Goal: Task Accomplishment & Management: Use online tool/utility

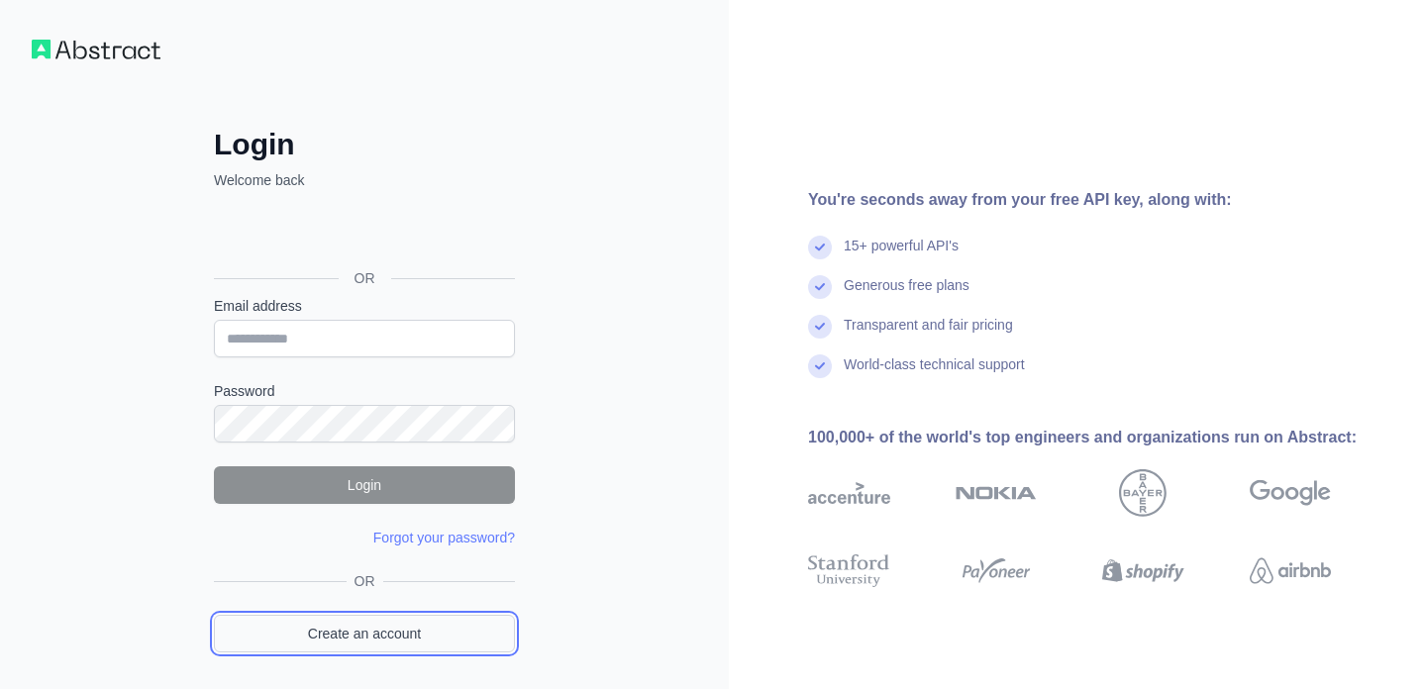
click at [386, 632] on link "Create an account" at bounding box center [364, 634] width 301 height 38
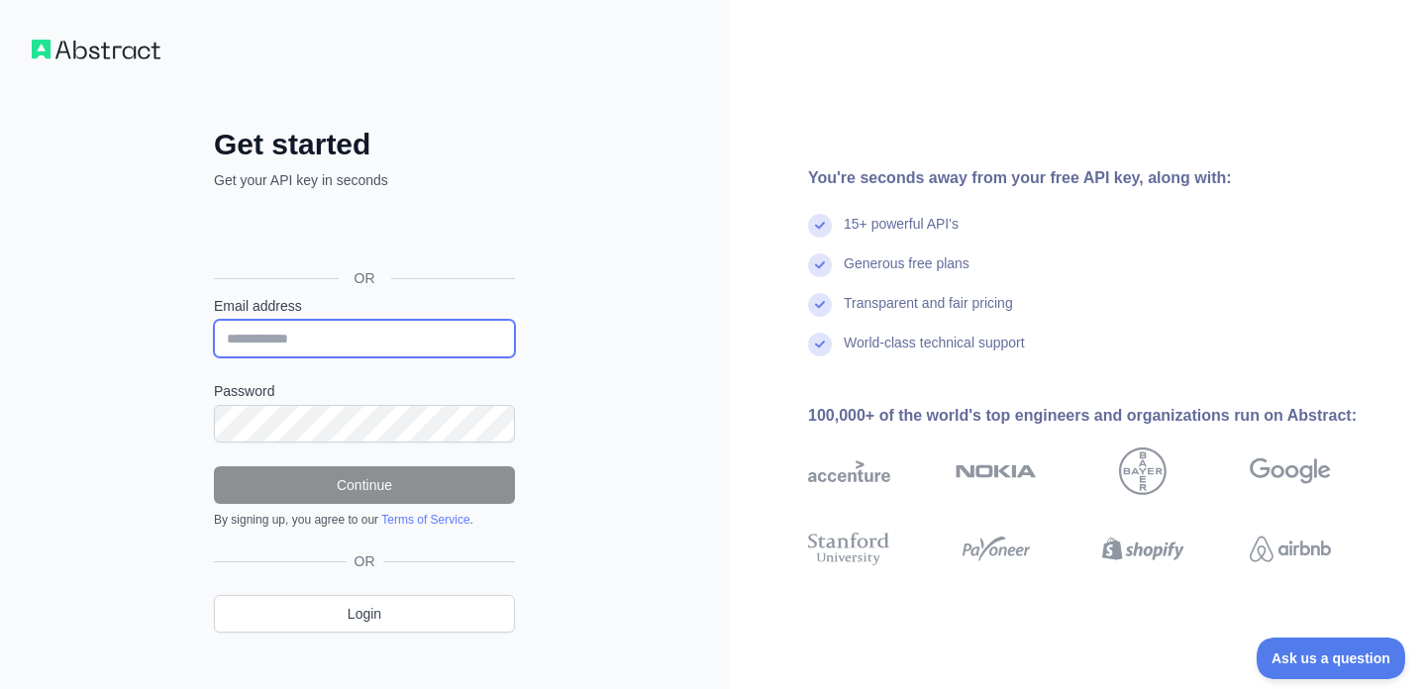
click at [310, 333] on input "Email address" at bounding box center [364, 339] width 301 height 38
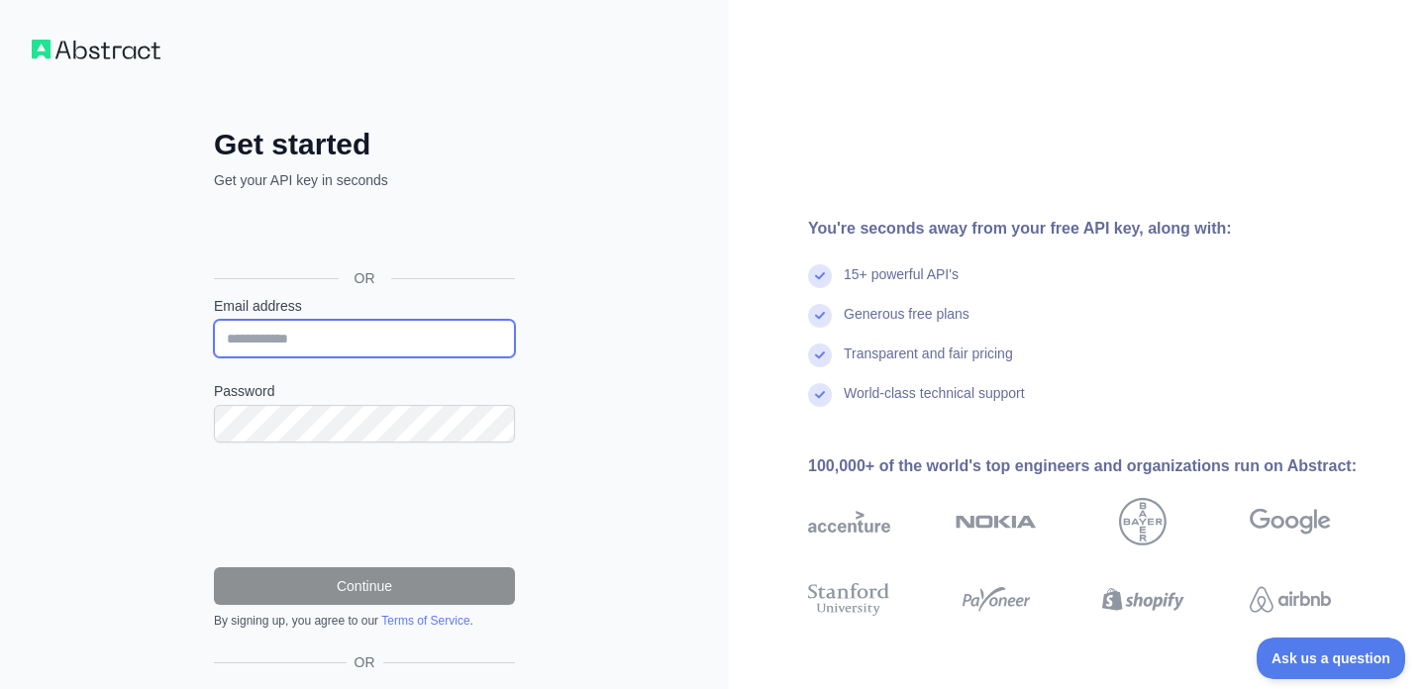
click at [298, 345] on input "Email address" at bounding box center [364, 339] width 301 height 38
type input "**********"
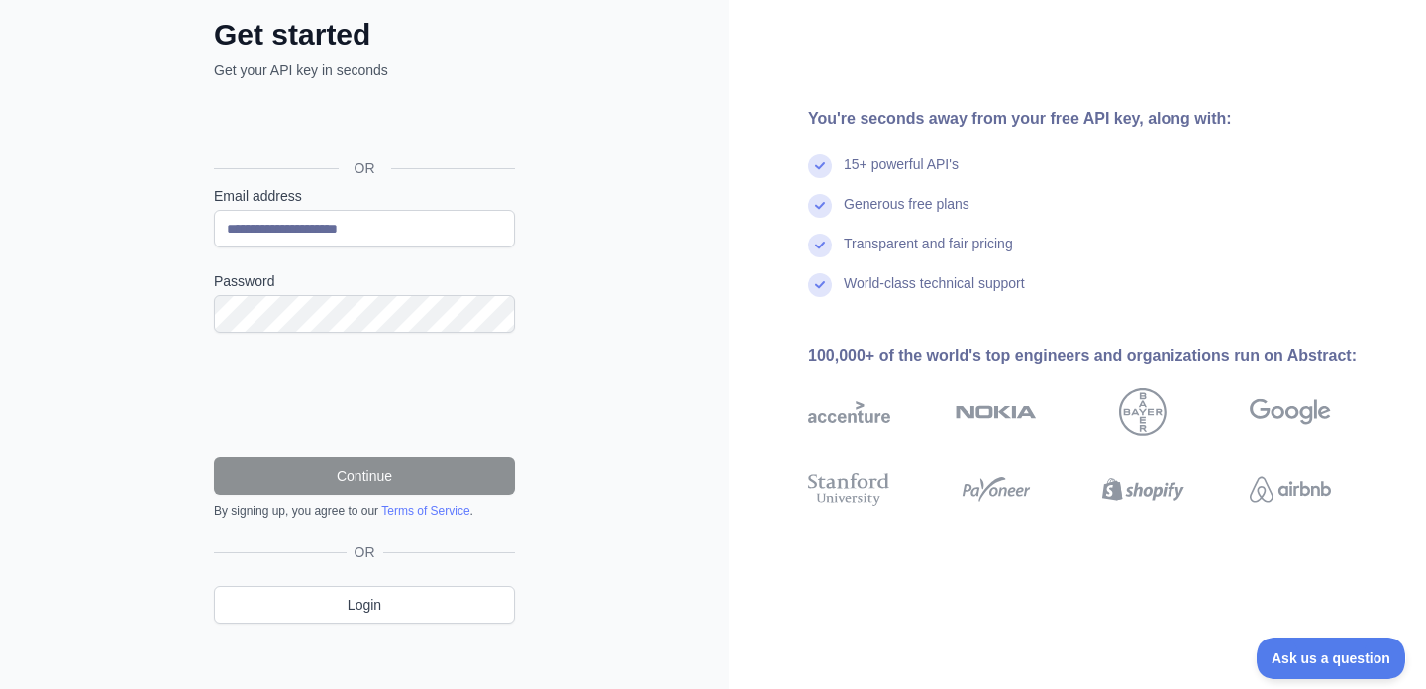
scroll to position [111, 0]
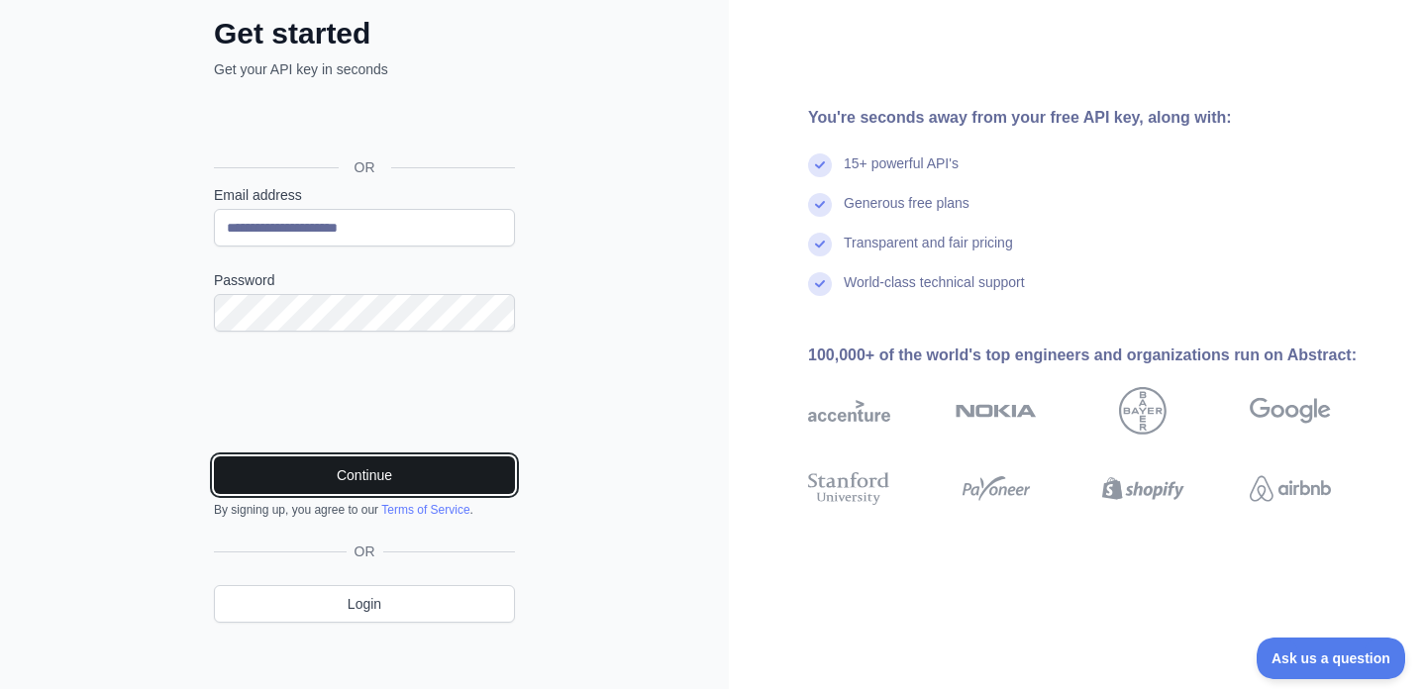
click at [366, 469] on button "Continue" at bounding box center [364, 476] width 301 height 38
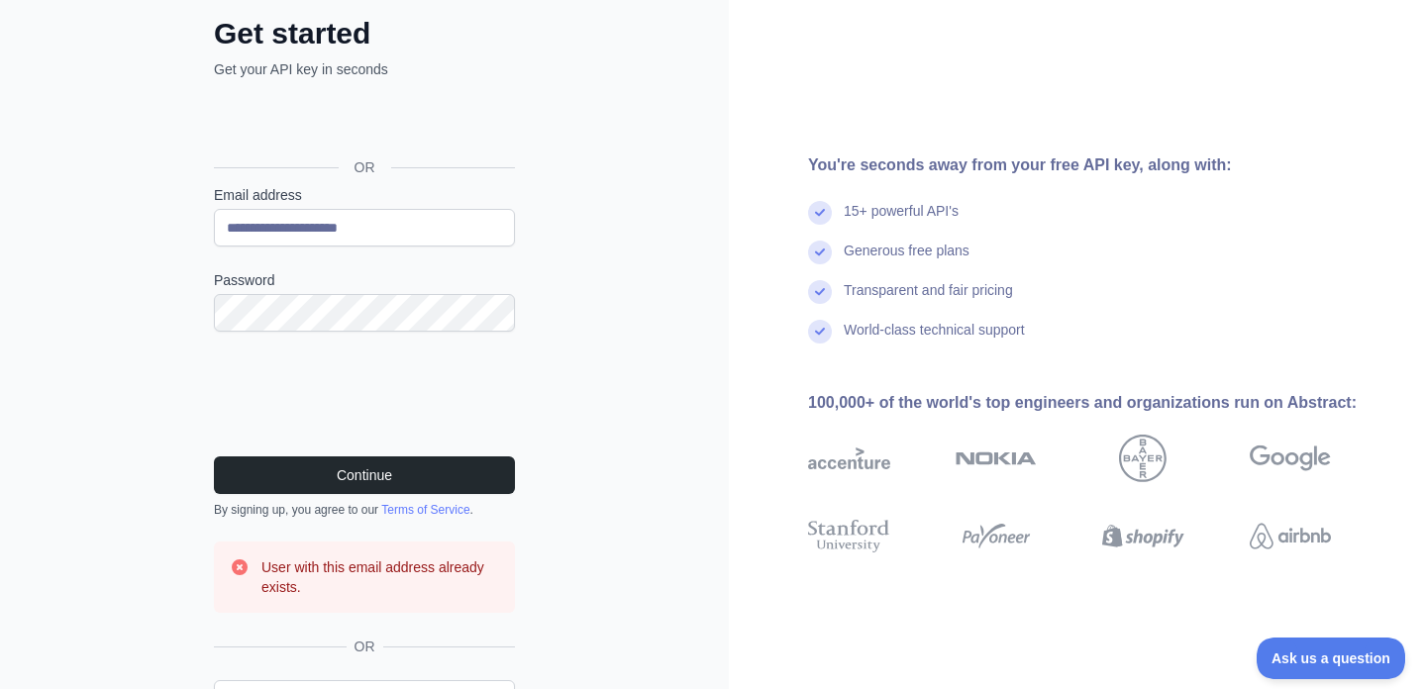
scroll to position [218, 0]
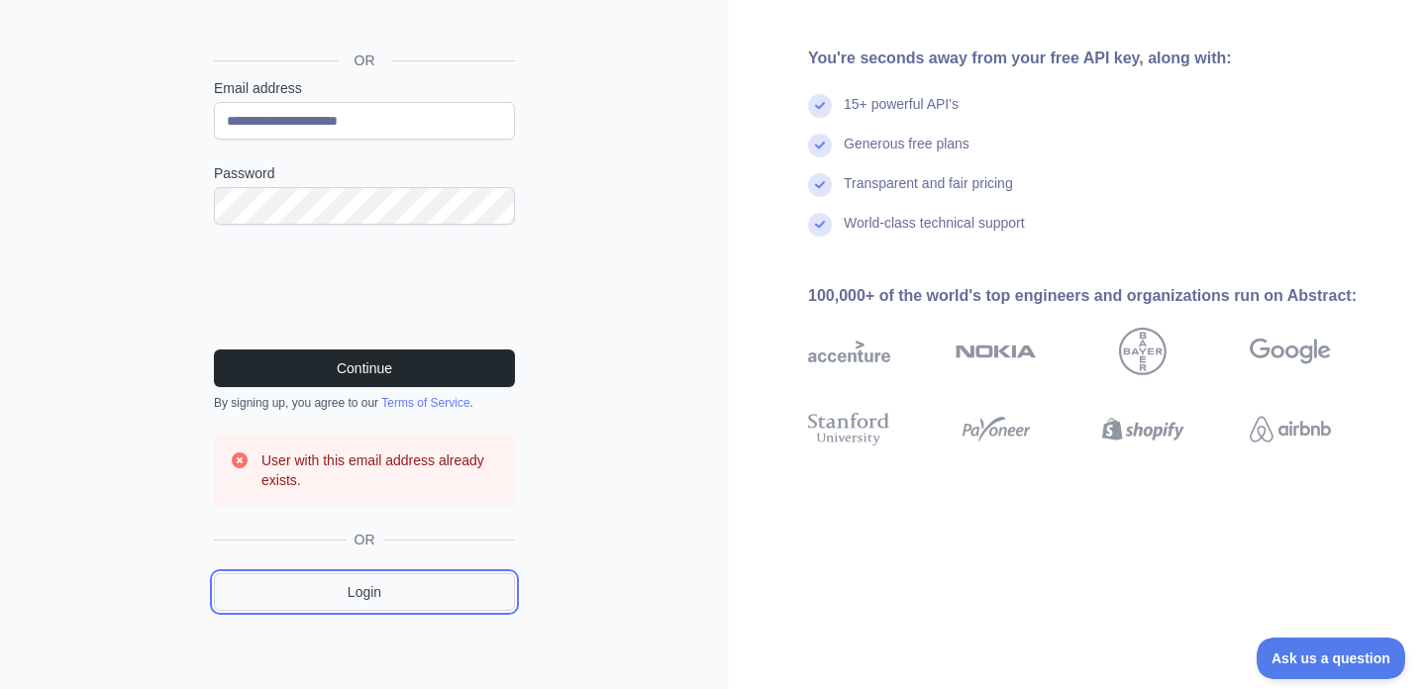
click at [388, 595] on link "Login" at bounding box center [364, 592] width 301 height 38
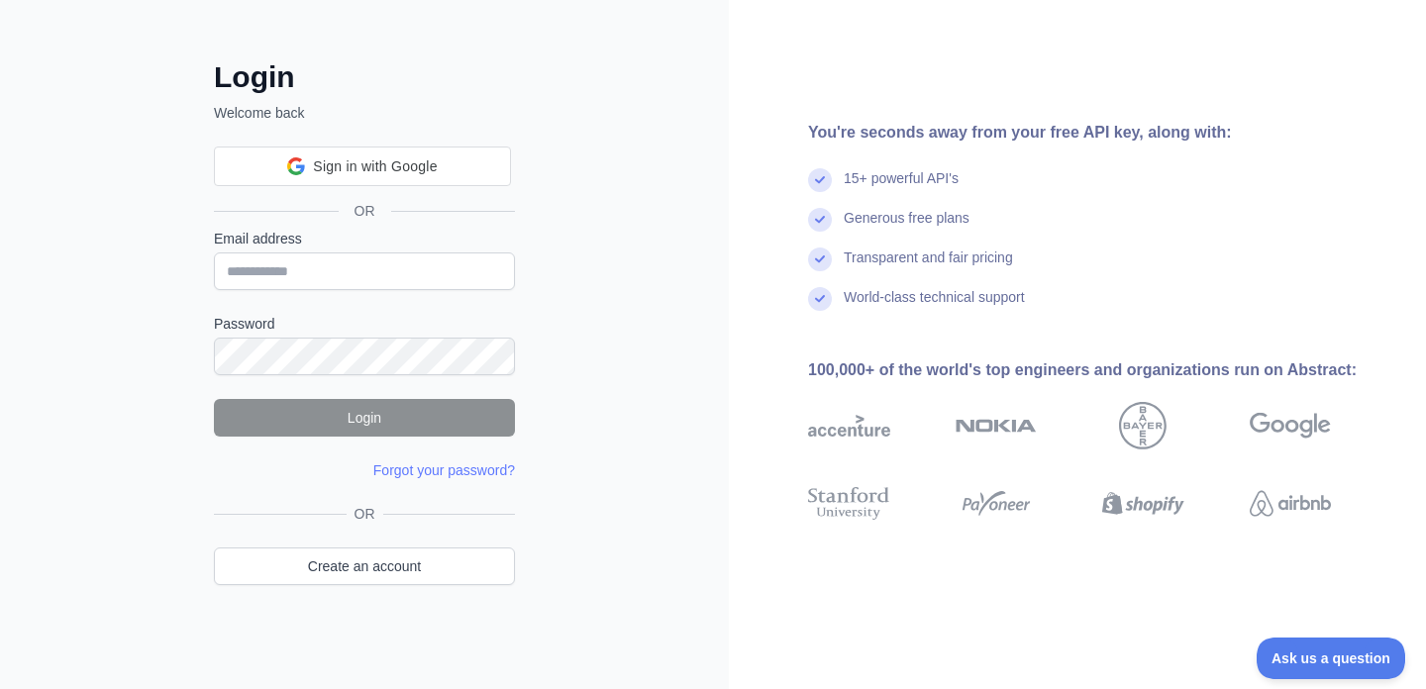
scroll to position [66, 0]
click at [292, 254] on input "Email address" at bounding box center [364, 273] width 301 height 38
type input "**********"
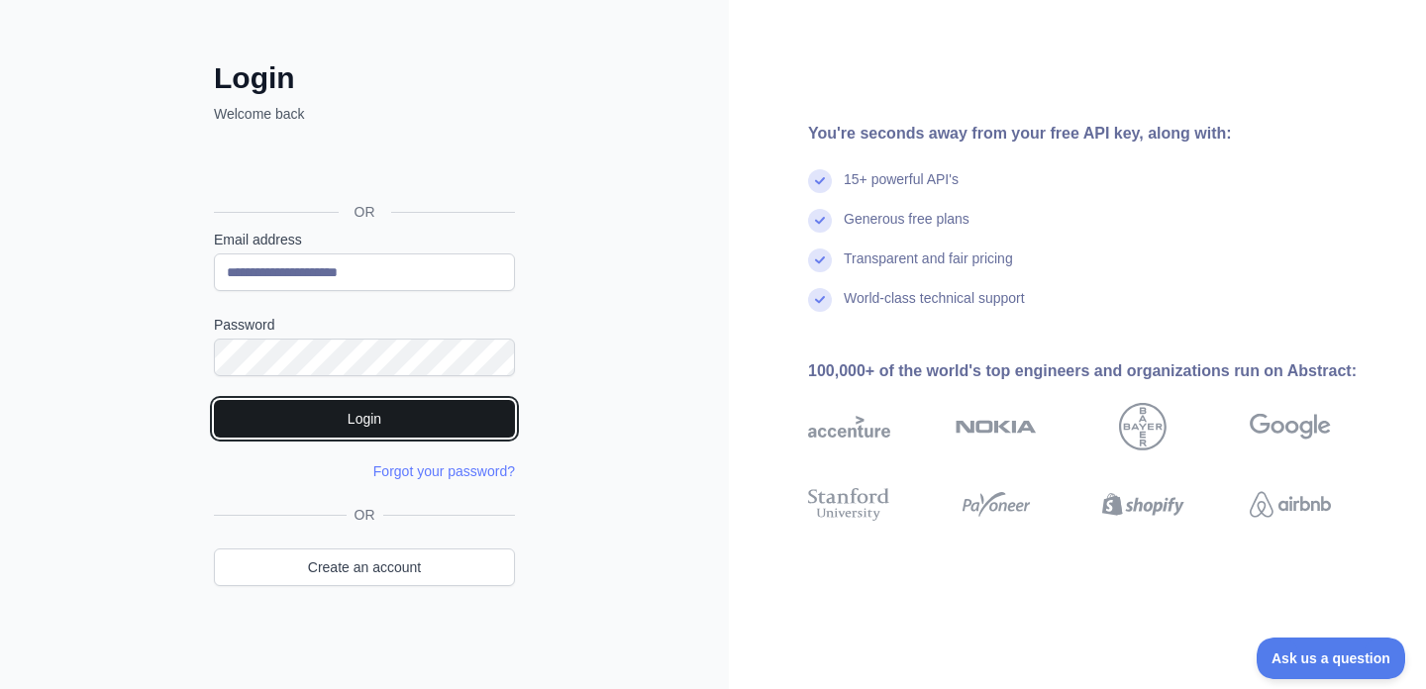
click at [374, 421] on button "Login" at bounding box center [364, 419] width 301 height 38
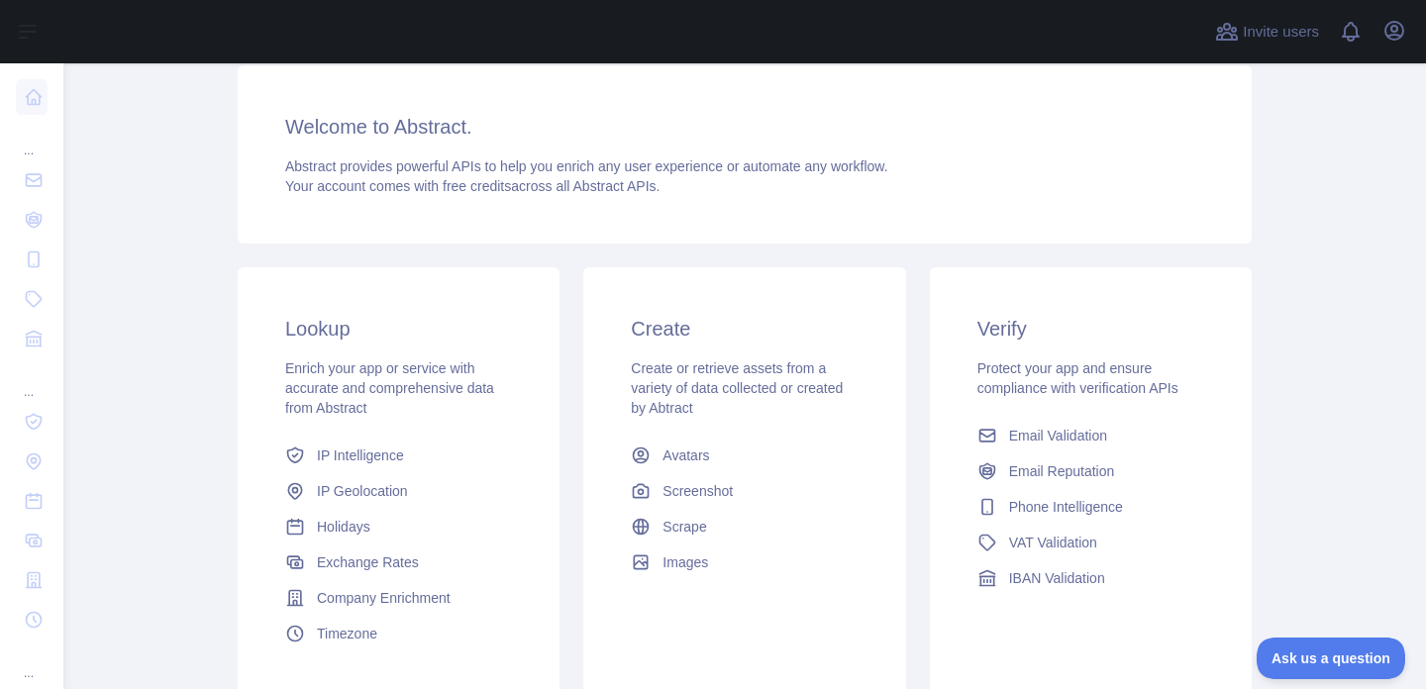
scroll to position [325, 0]
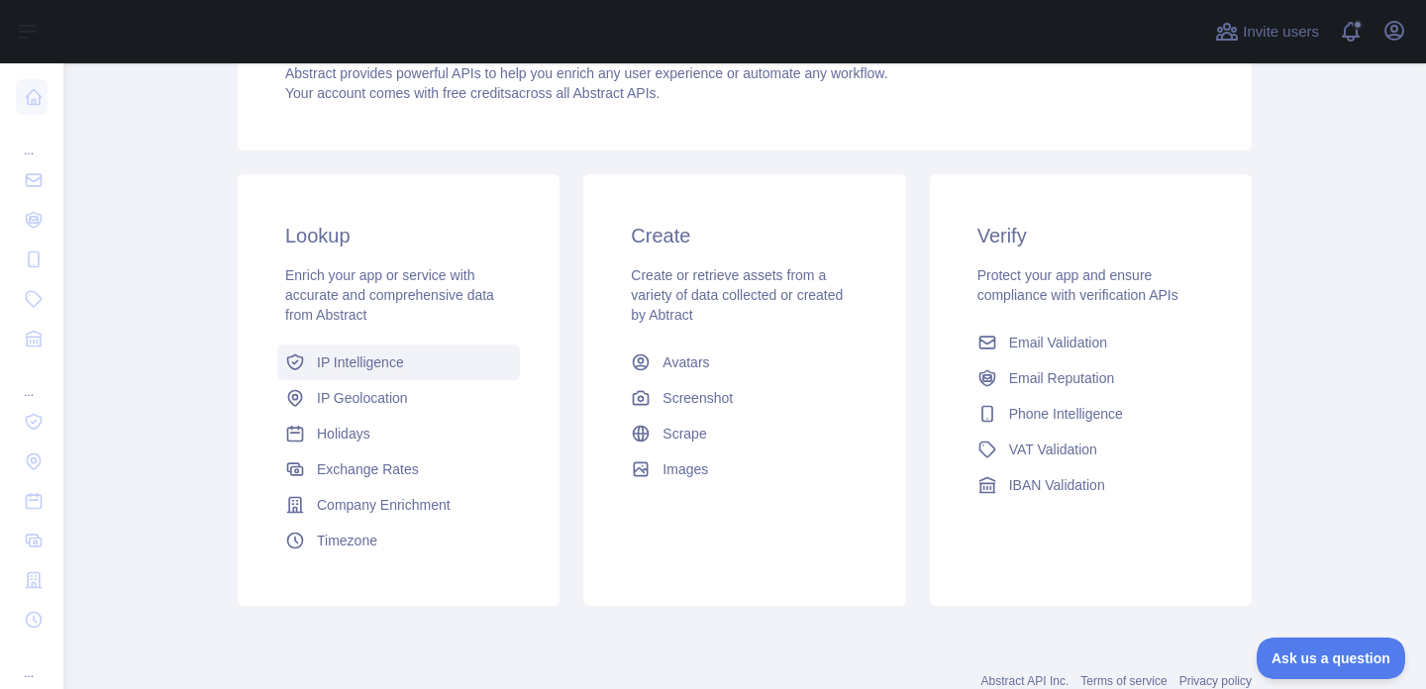
click at [399, 358] on span "IP Intelligence" at bounding box center [360, 363] width 87 height 20
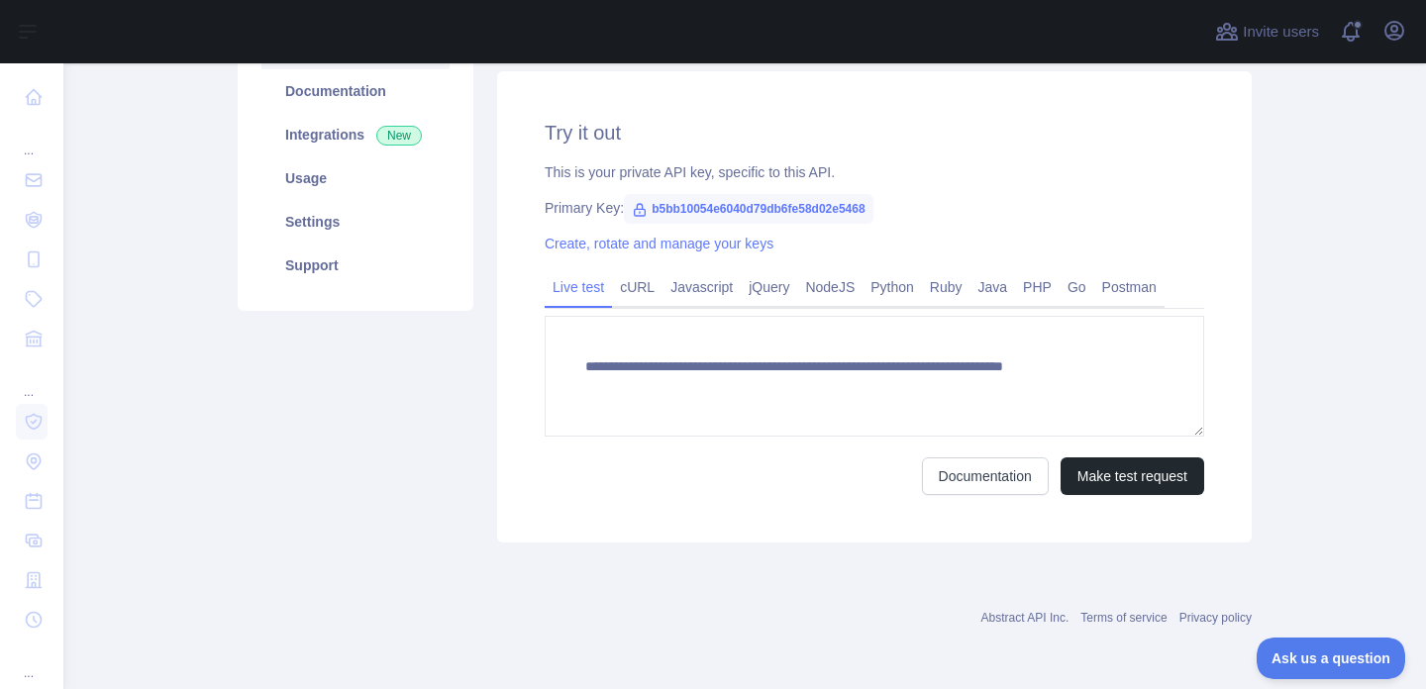
scroll to position [325, 0]
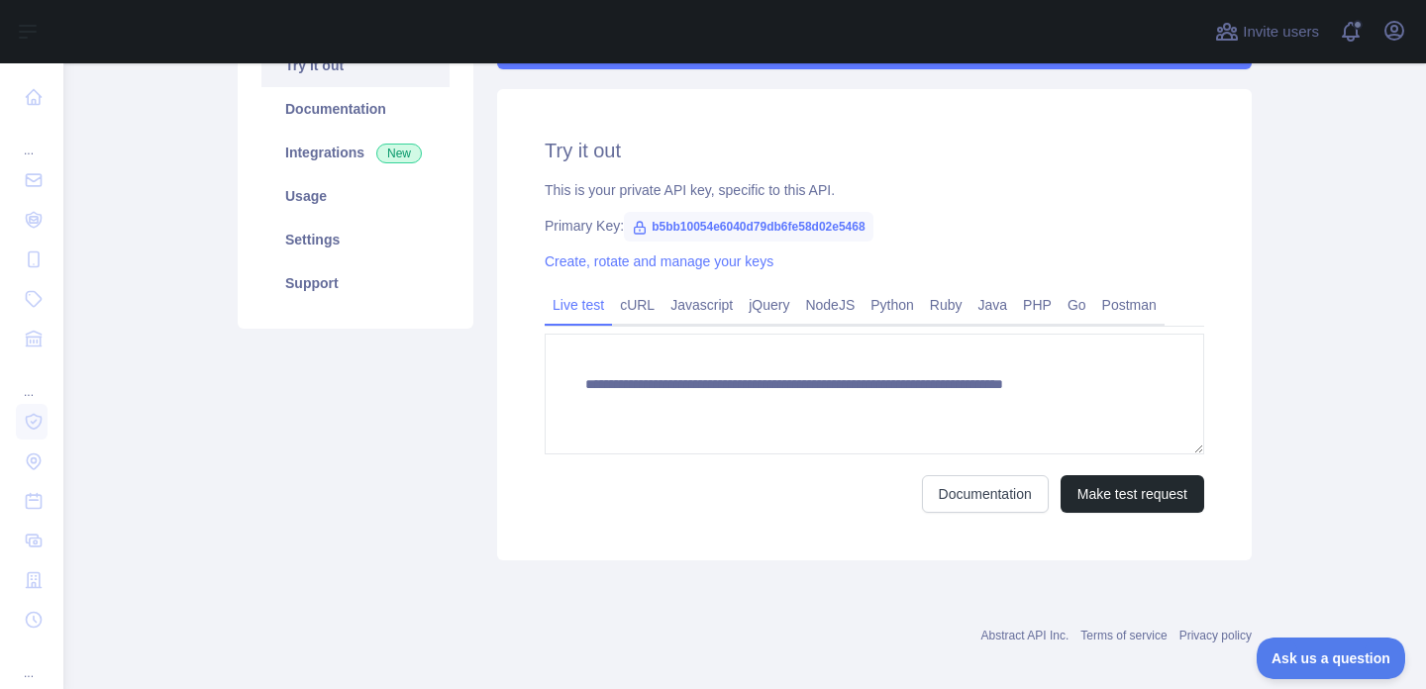
type textarea "**********"
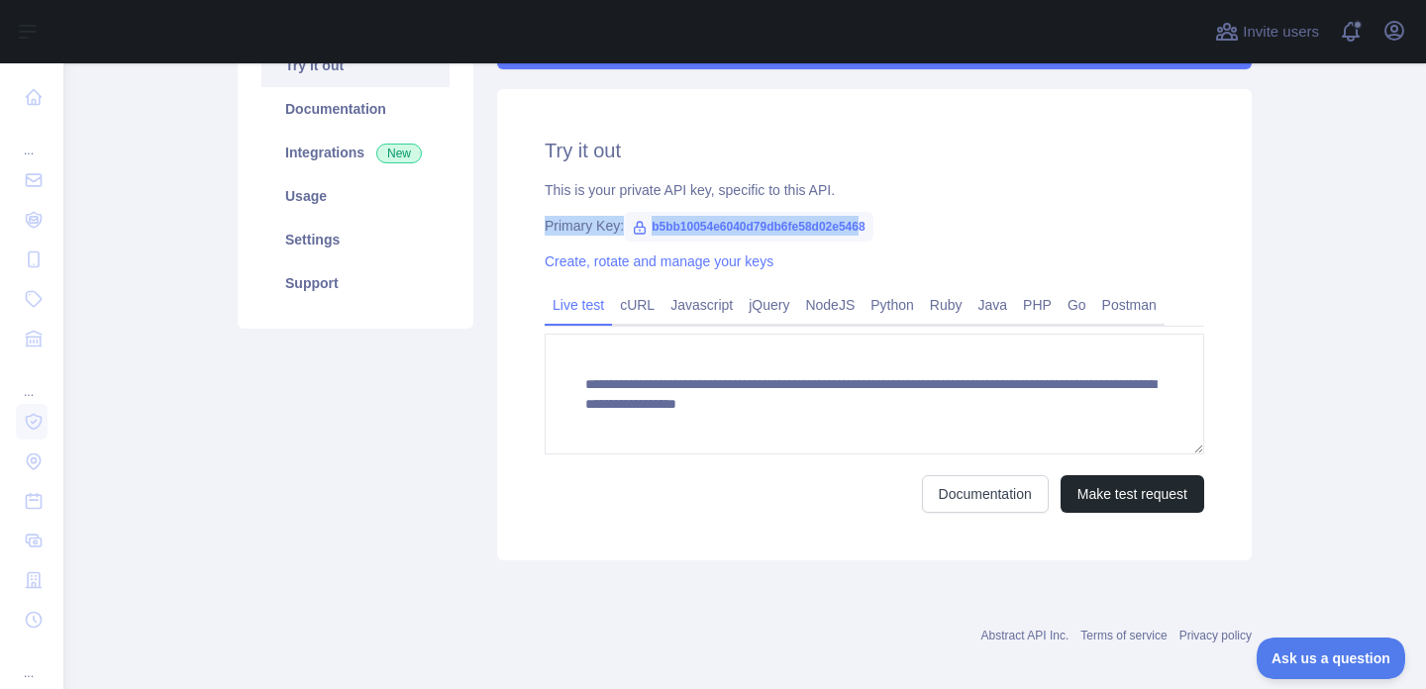
drag, startPoint x: 892, startPoint y: 226, endPoint x: 762, endPoint y: 213, distance: 131.3
click at [762, 213] on span "b5bb10054e6040d79db6fe58d02e5468" at bounding box center [748, 227] width 249 height 30
click at [963, 226] on div "Primary Key: b5bb10054e6040d79db6fe58d02e5468" at bounding box center [875, 226] width 660 height 20
drag, startPoint x: 901, startPoint y: 225, endPoint x: 656, endPoint y: 220, distance: 245.6
click at [656, 220] on span "b5bb10054e6040d79db6fe58d02e5468" at bounding box center [748, 227] width 249 height 30
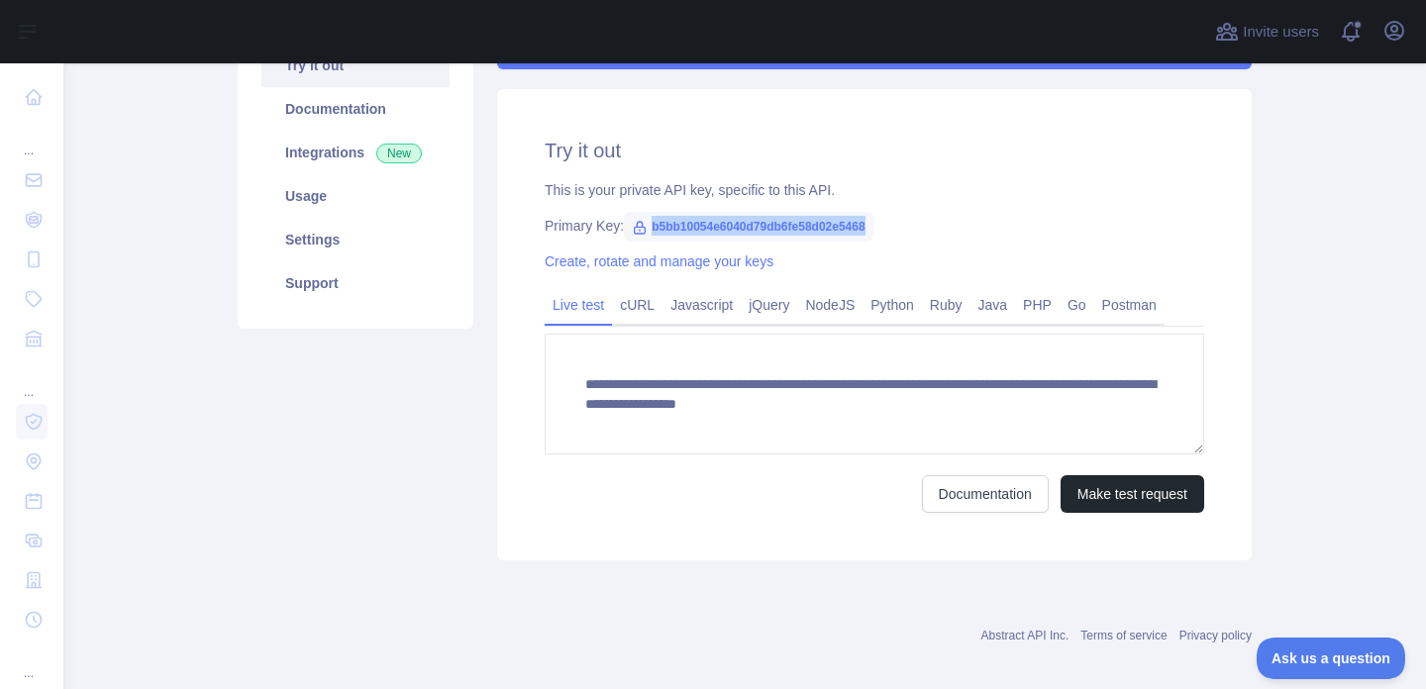
copy span "b5bb10054e6040d79db6fe58d02e5468"
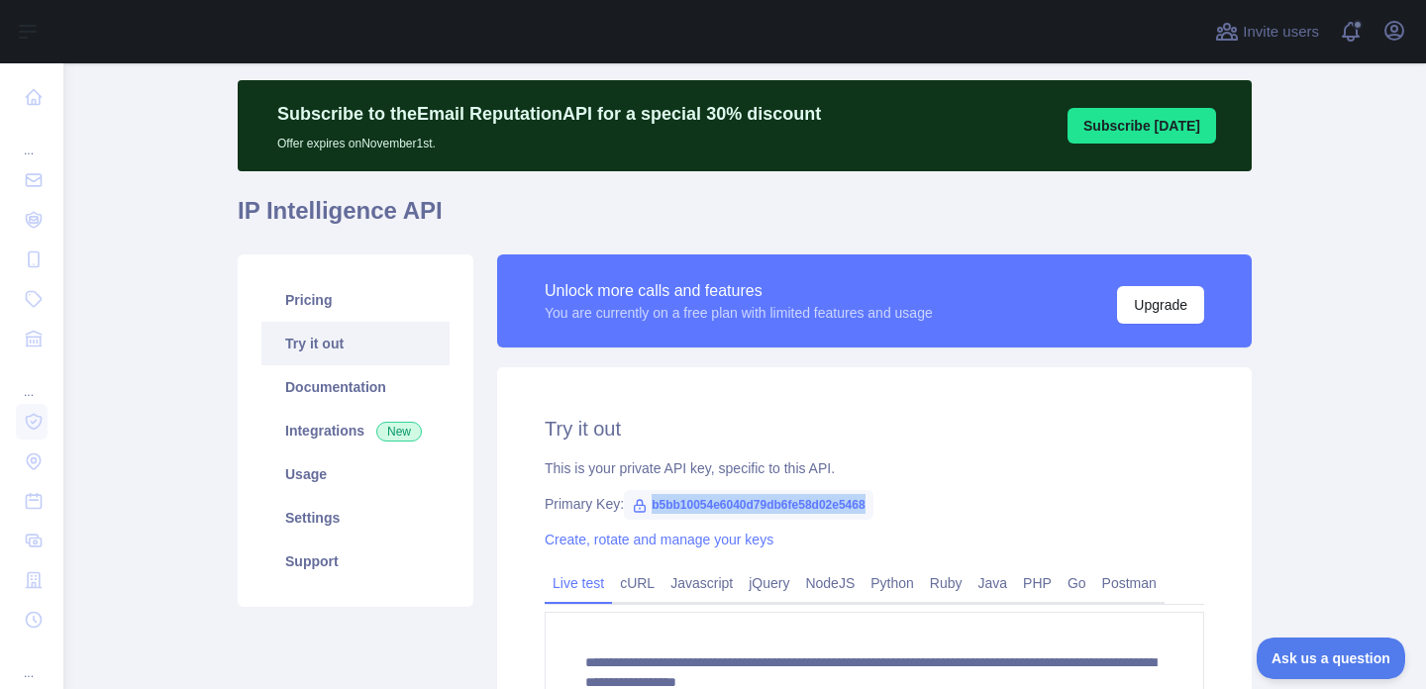
scroll to position [0, 0]
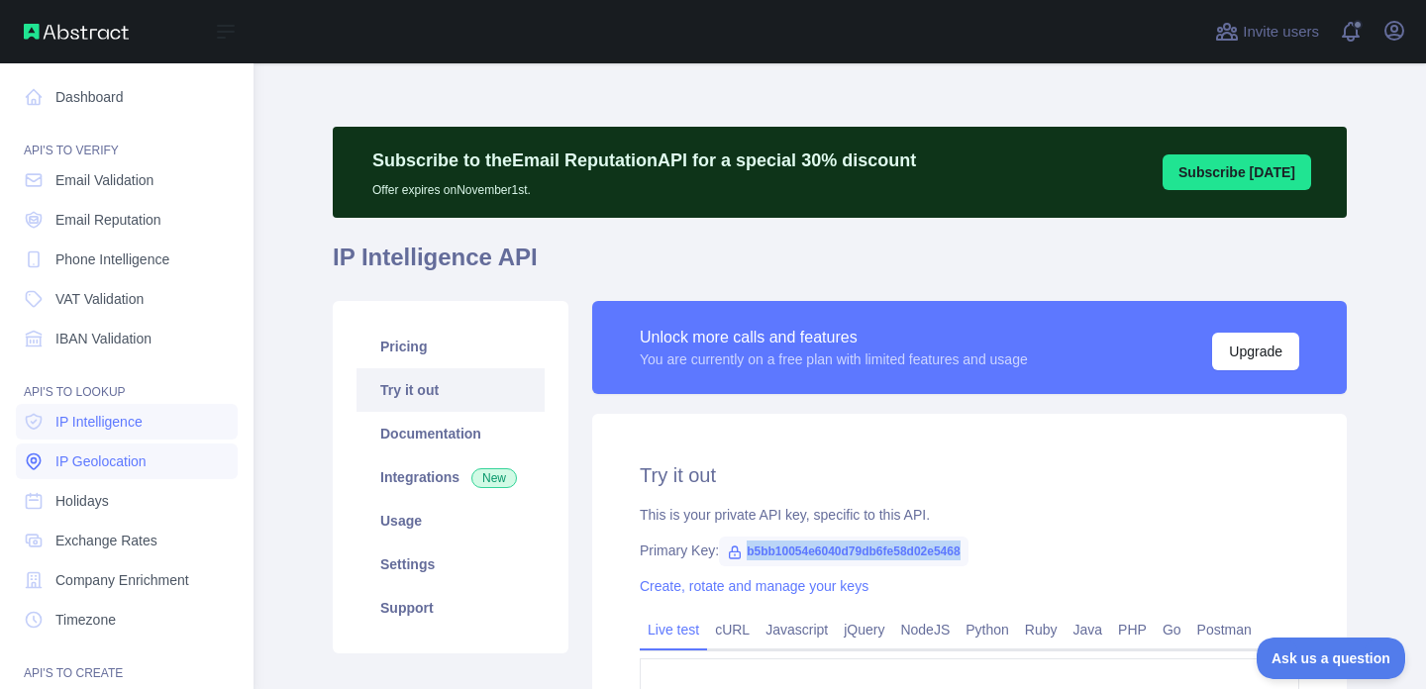
click at [116, 465] on span "IP Geolocation" at bounding box center [100, 462] width 91 height 20
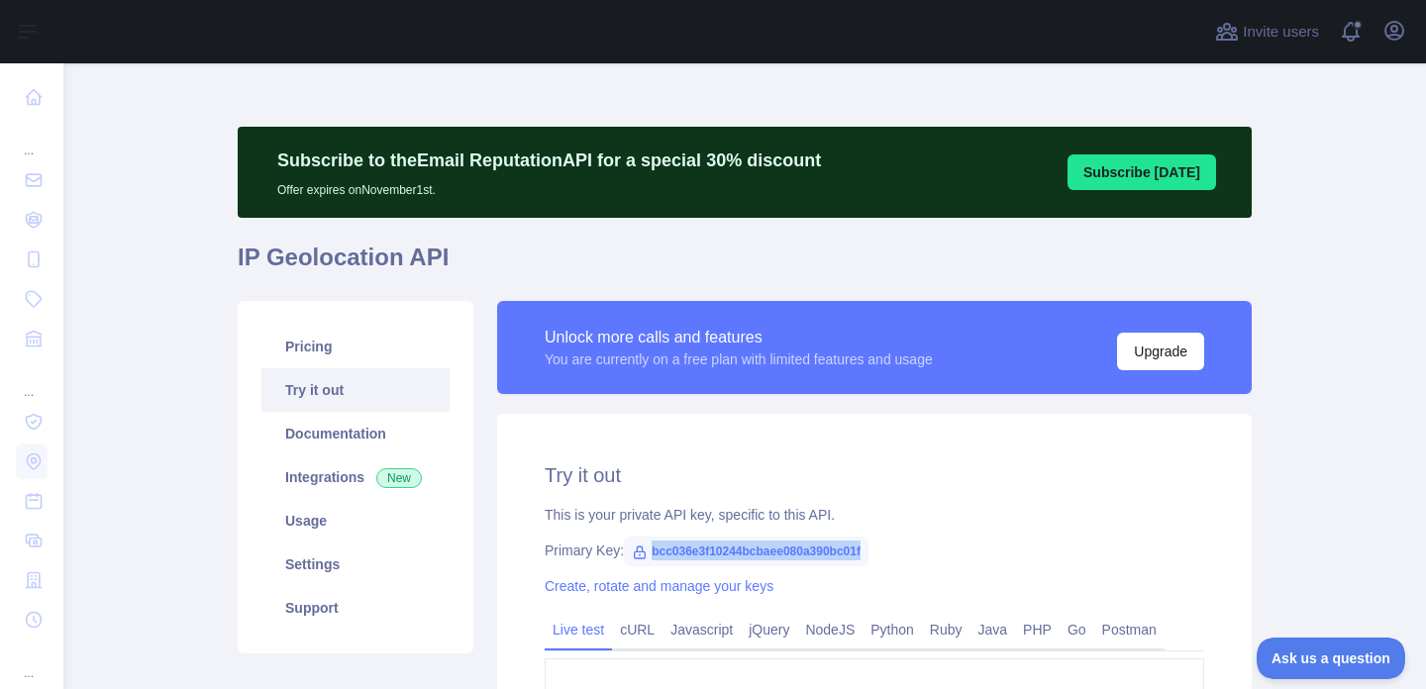
drag, startPoint x: 654, startPoint y: 553, endPoint x: 898, endPoint y: 564, distance: 244.9
click at [898, 564] on div "**********" at bounding box center [874, 649] width 755 height 471
copy span "bcc036e3f10244bcbaee080a390bc01f"
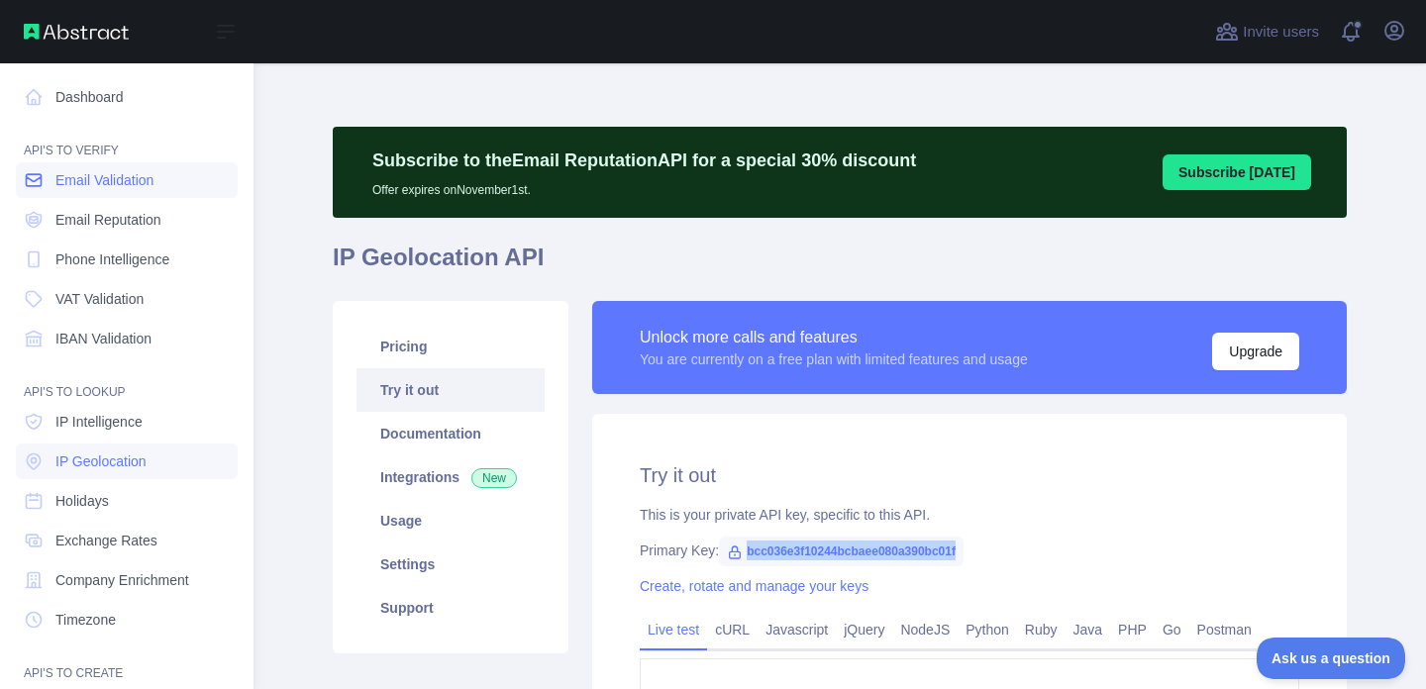
click at [131, 188] on span "Email Validation" at bounding box center [104, 180] width 98 height 20
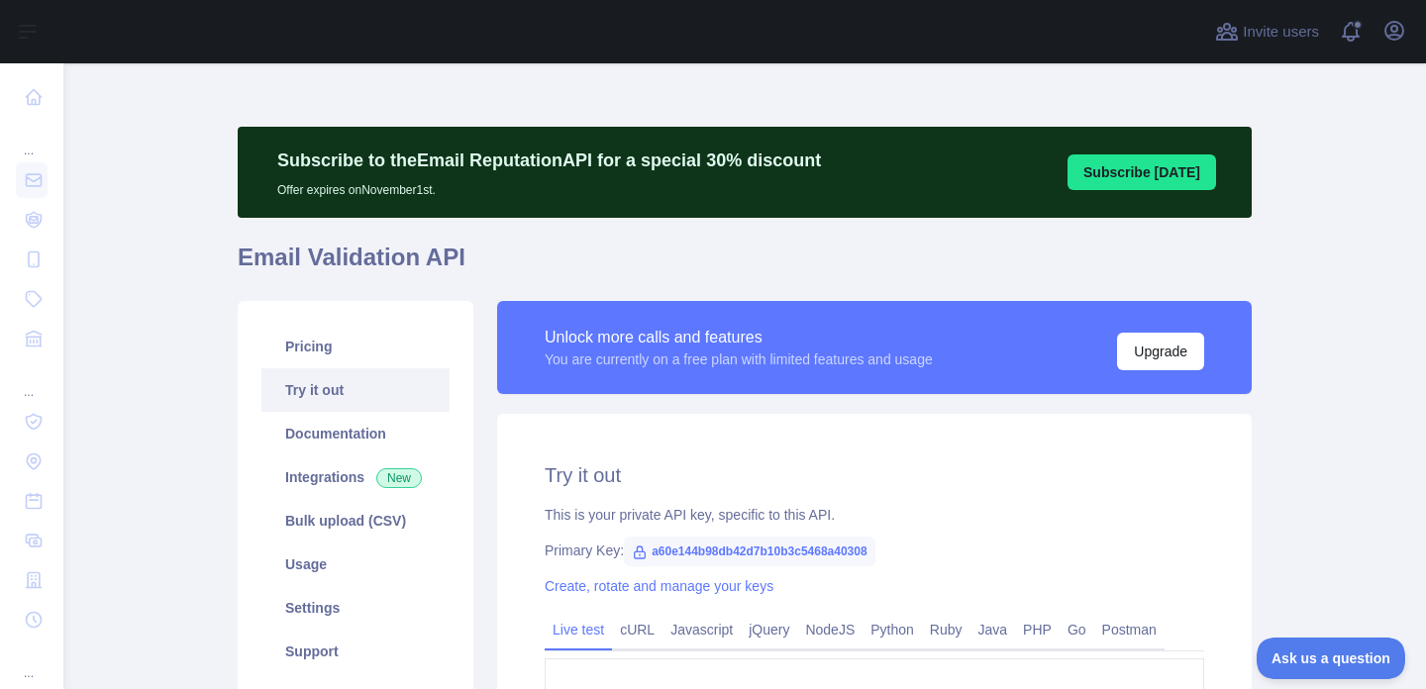
click at [875, 550] on span "a60e144b98db42d7b10b3c5468a40308" at bounding box center [750, 552] width 252 height 30
click at [829, 555] on span "a60e144b98db42d7b10b3c5468a40308" at bounding box center [750, 552] width 252 height 30
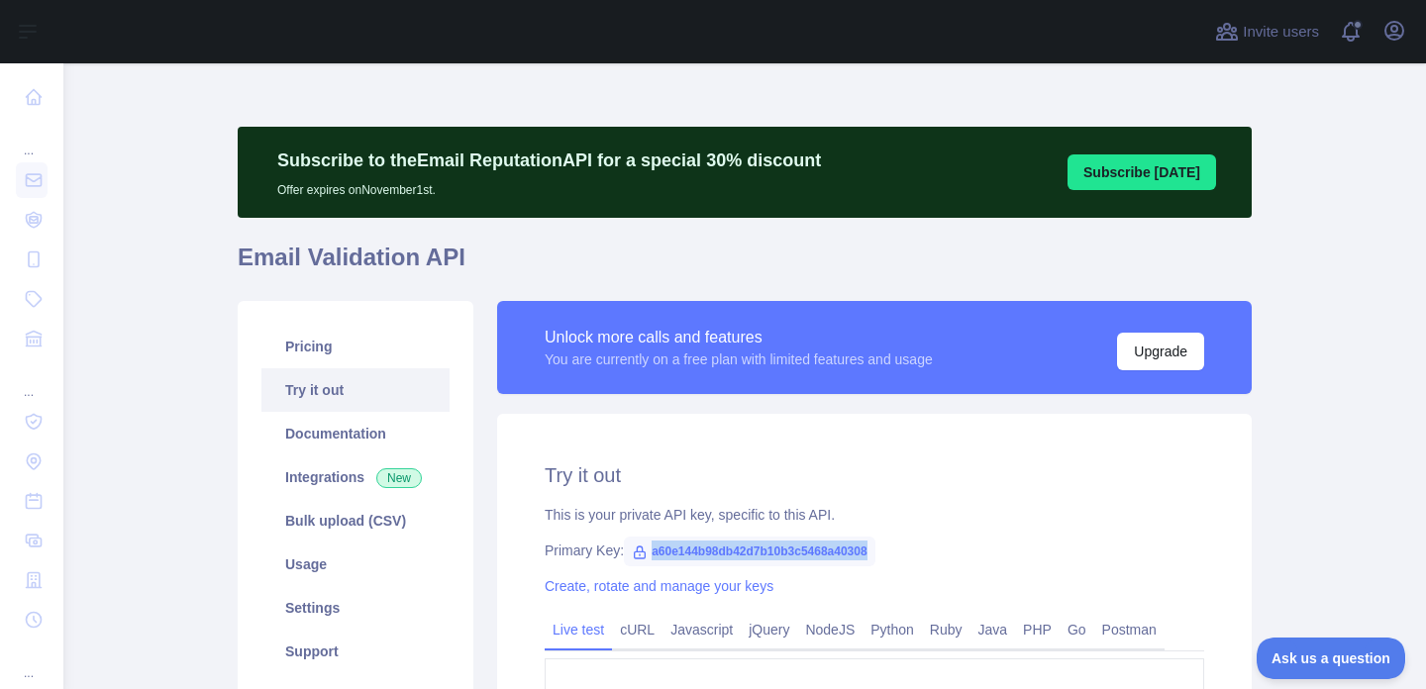
click at [829, 555] on span "a60e144b98db42d7b10b3c5468a40308" at bounding box center [750, 552] width 252 height 30
copy span "a60e144b98db42d7b10b3c5468a40308"
